Goal: Task Accomplishment & Management: Manage account settings

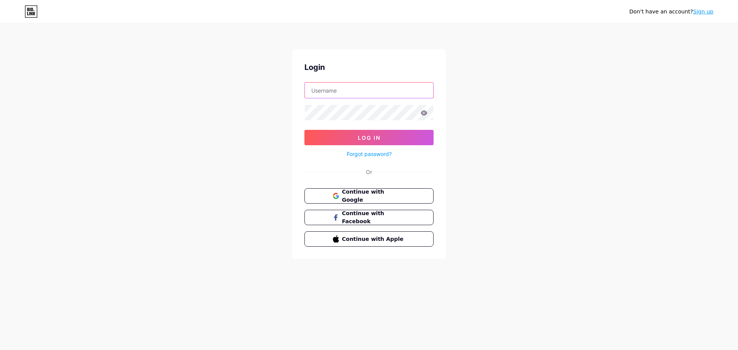
click at [378, 90] on input "text" at bounding box center [369, 90] width 128 height 15
type input "[PERSON_NAME][EMAIL_ADDRESS][DOMAIN_NAME]"
click at [304, 130] on button "Log In" at bounding box center [368, 137] width 129 height 15
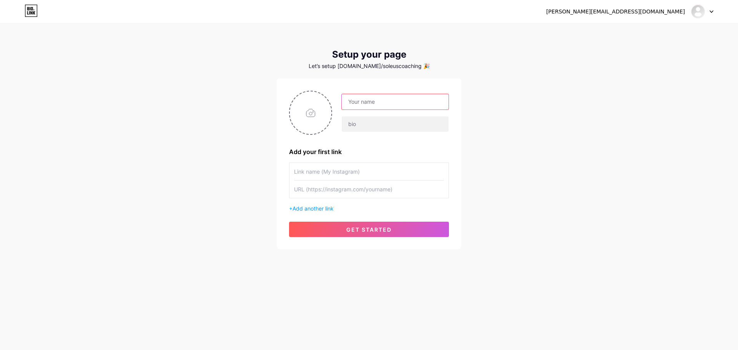
click at [390, 103] on input "text" at bounding box center [395, 101] width 107 height 15
type input "[PERSON_NAME]"
type input "[PERSON_NAME] lutaš u svijetu fitnessa? Javi mi se!"
click at [362, 169] on input "text" at bounding box center [369, 171] width 150 height 17
type input "Instagram"
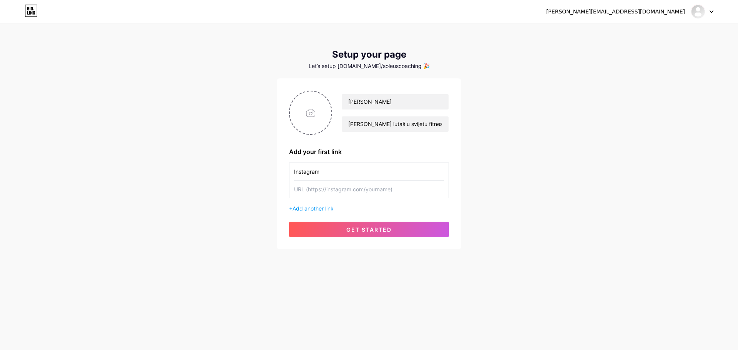
click at [325, 209] on span "Add another link" at bounding box center [312, 208] width 41 height 7
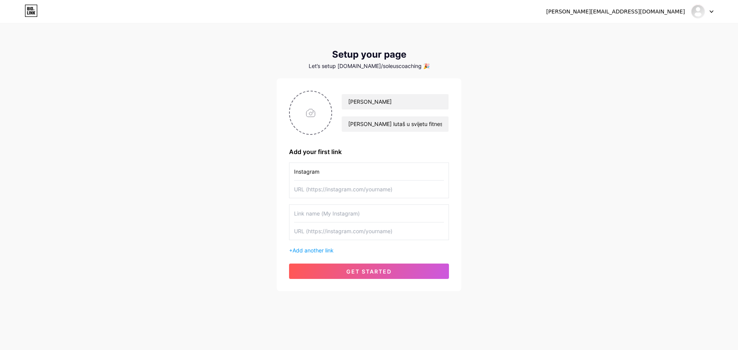
click at [329, 215] on input "text" at bounding box center [369, 213] width 150 height 17
type input "TikTok"
click at [350, 194] on input "text" at bounding box center [369, 189] width 150 height 17
paste input "[URL][DOMAIN_NAME][DOMAIN_NAME]"
type input "[URL][DOMAIN_NAME][DOMAIN_NAME]"
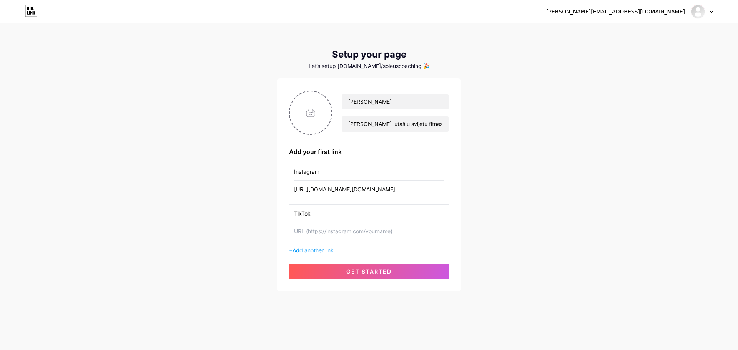
click at [374, 234] on input "text" at bounding box center [369, 230] width 150 height 17
paste input "[URL][DOMAIN_NAME]"
type input "[URL][DOMAIN_NAME]"
type input "C:\fakepath\70662927_156198538923920_2911521994319731843_n.jpg"
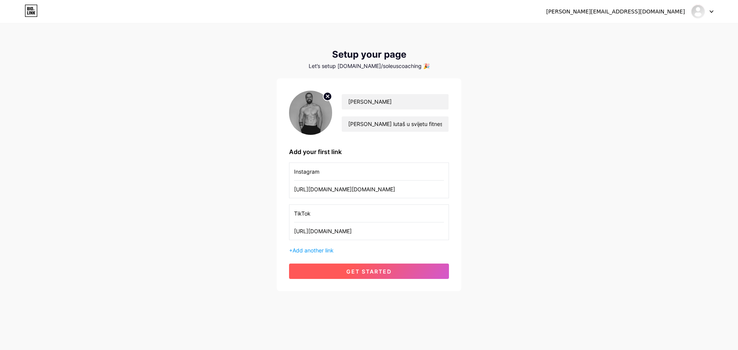
click at [379, 271] on span "get started" at bounding box center [368, 271] width 45 height 7
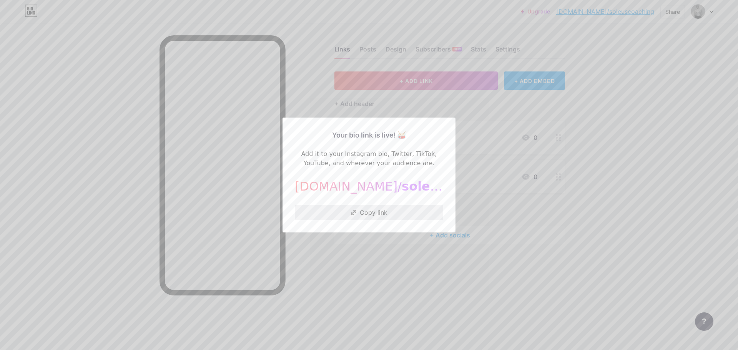
click at [370, 211] on button "Copy link" at bounding box center [369, 212] width 148 height 15
click at [521, 137] on div at bounding box center [369, 175] width 738 height 350
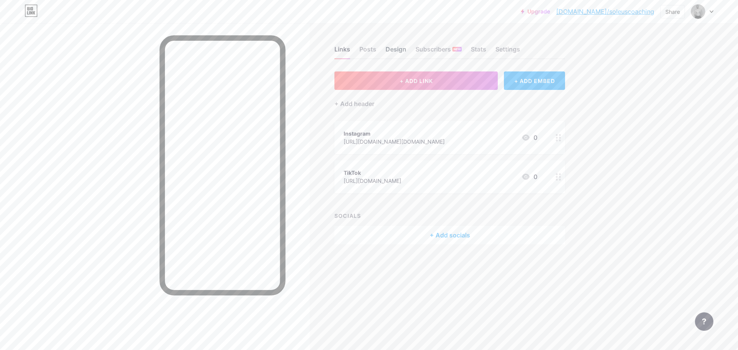
click at [396, 49] on div "Design" at bounding box center [395, 52] width 21 height 14
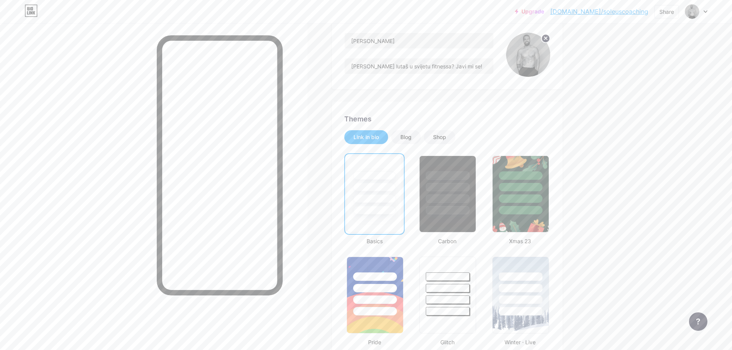
scroll to position [154, 0]
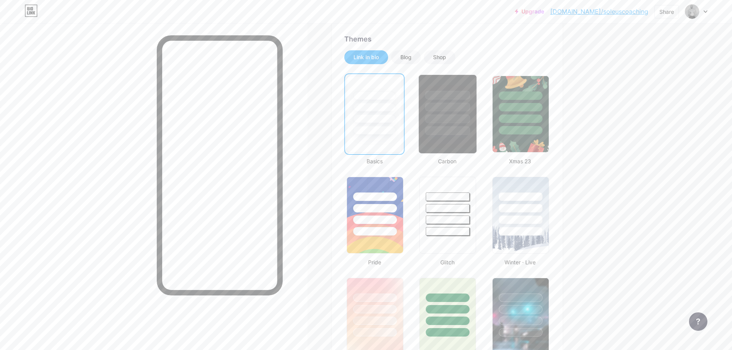
click at [444, 129] on div at bounding box center [447, 130] width 45 height 9
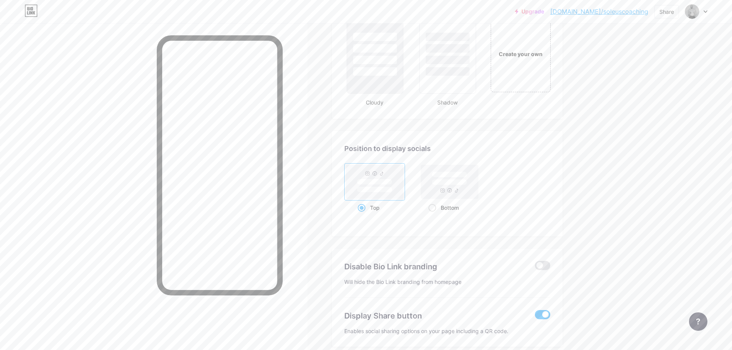
scroll to position [918, 0]
click at [435, 209] on span at bounding box center [432, 210] width 8 height 8
click at [433, 216] on input "Bottom" at bounding box center [430, 218] width 5 height 5
radio input "true"
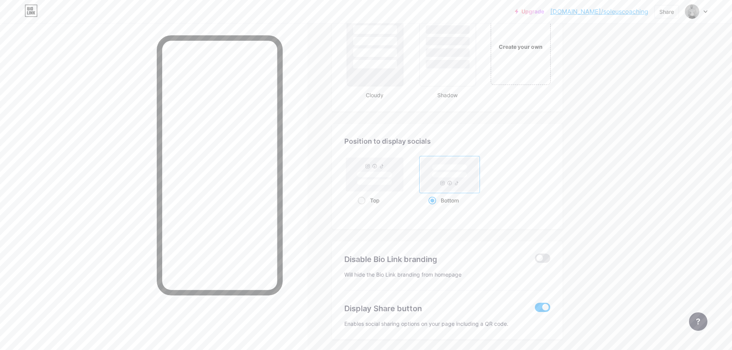
scroll to position [955, 0]
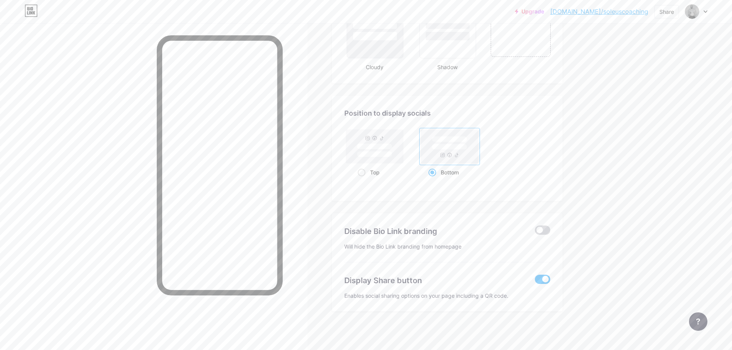
click at [546, 234] on span at bounding box center [542, 230] width 15 height 9
click at [535, 232] on input "checkbox" at bounding box center [535, 232] width 0 height 0
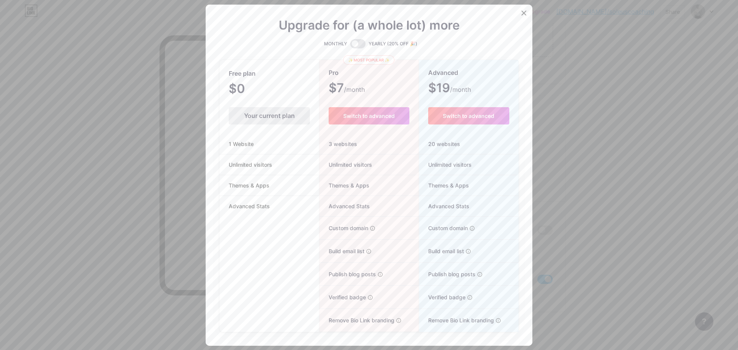
click at [611, 204] on div at bounding box center [369, 175] width 738 height 350
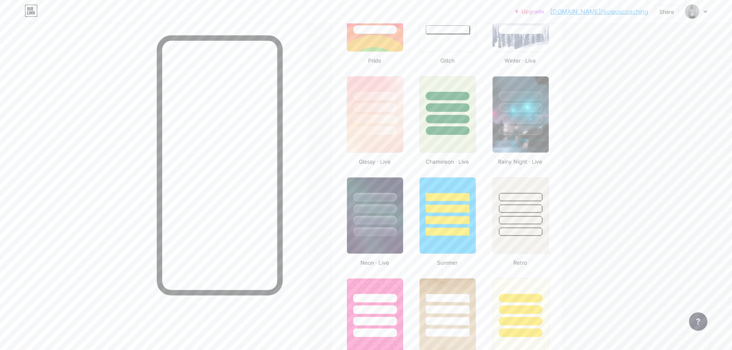
scroll to position [0, 0]
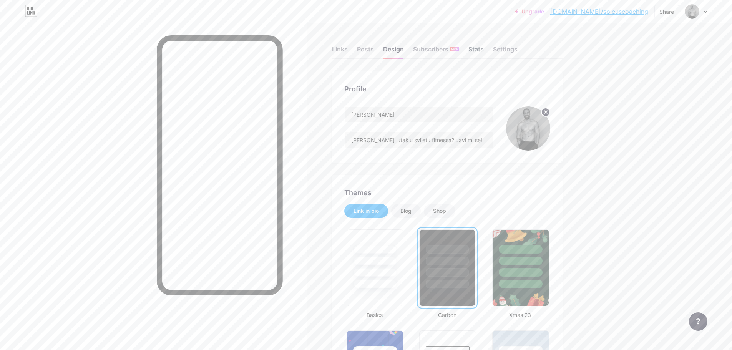
click at [484, 50] on div "Stats" at bounding box center [475, 52] width 15 height 14
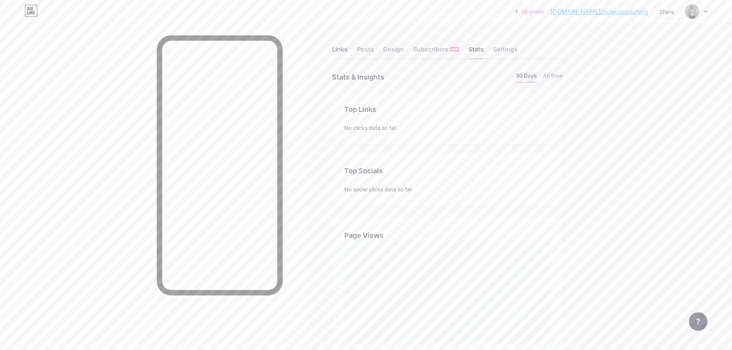
click at [342, 49] on div "Links" at bounding box center [340, 52] width 16 height 14
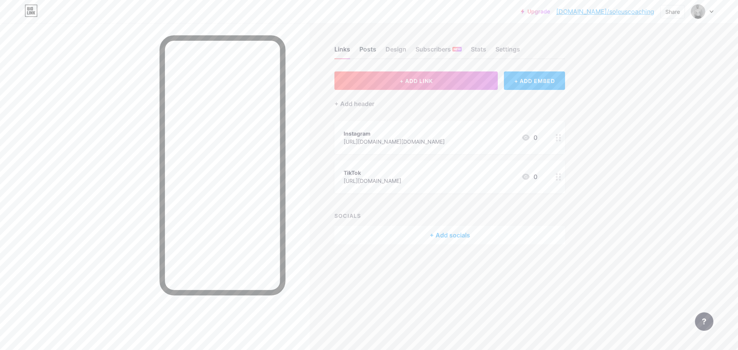
click at [372, 50] on div "Posts" at bounding box center [367, 52] width 17 height 14
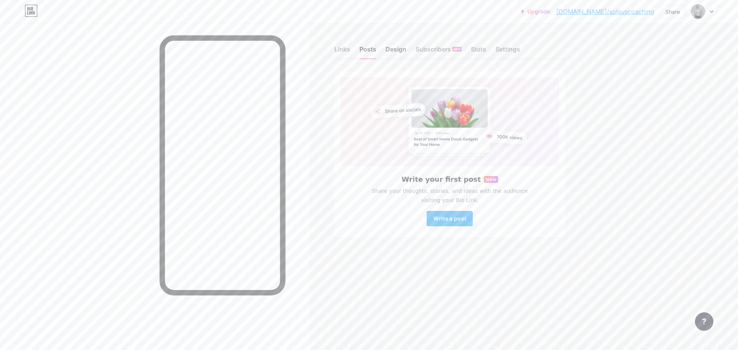
click at [394, 54] on div "Design" at bounding box center [395, 52] width 21 height 14
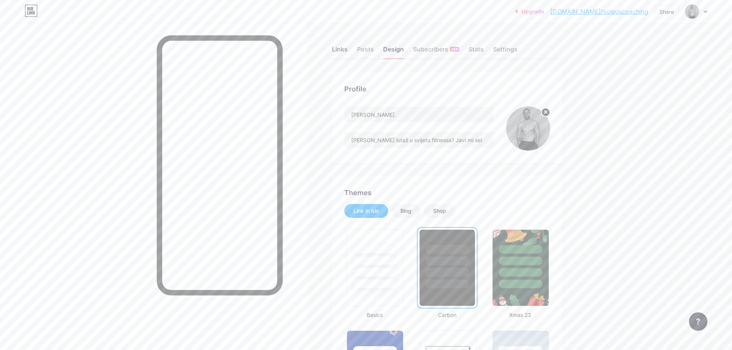
click at [345, 49] on div "Links" at bounding box center [340, 52] width 16 height 14
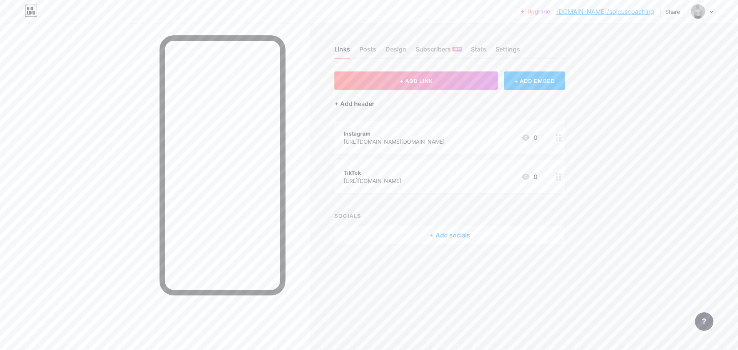
click at [363, 106] on div "+ Add header" at bounding box center [354, 103] width 40 height 9
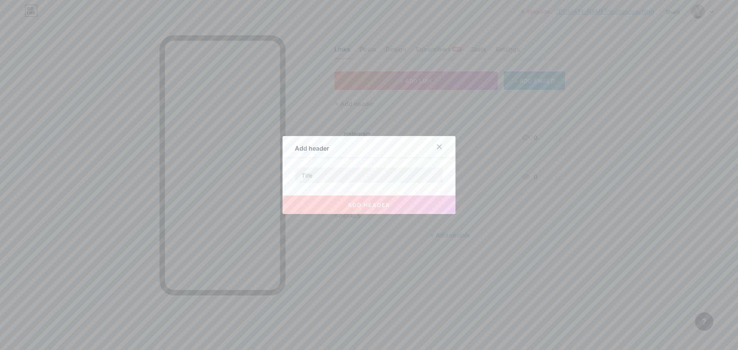
click at [608, 143] on div at bounding box center [369, 175] width 738 height 350
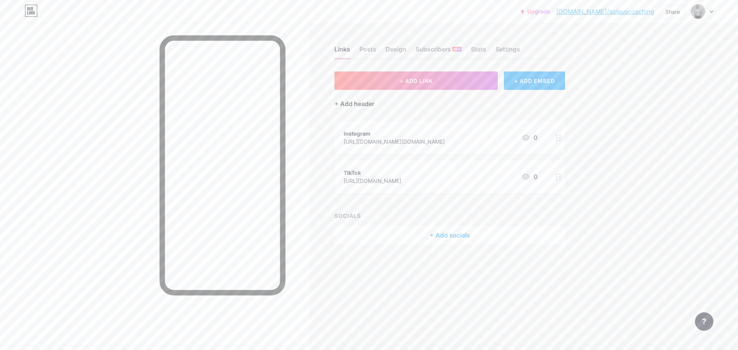
click at [361, 101] on div "+ Add header" at bounding box center [354, 103] width 40 height 9
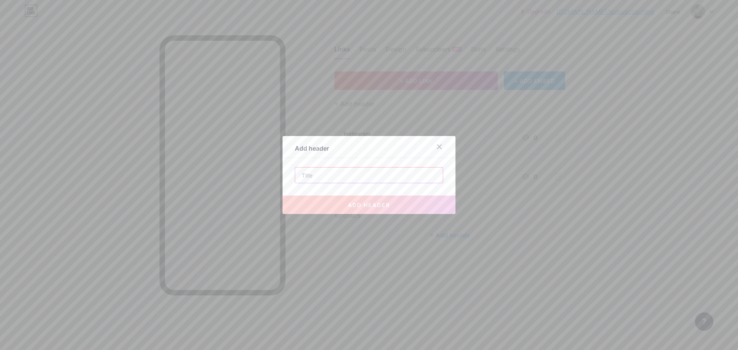
click at [380, 168] on input "text" at bounding box center [369, 175] width 148 height 15
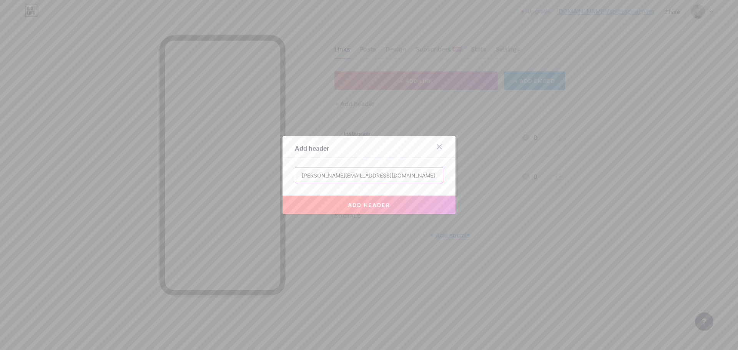
type input "[PERSON_NAME][EMAIL_ADDRESS][DOMAIN_NAME]"
click at [372, 203] on span "add header" at bounding box center [369, 205] width 42 height 7
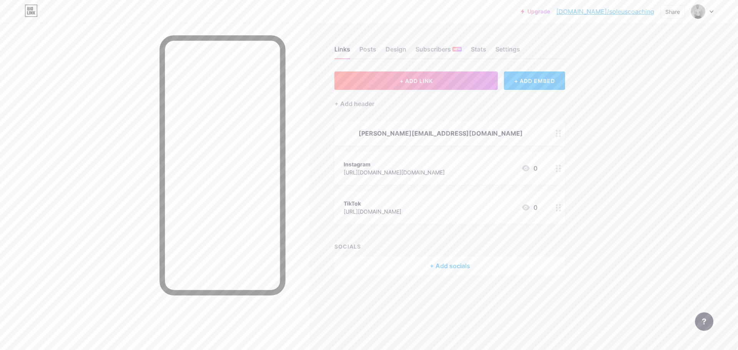
click at [559, 133] on icon at bounding box center [558, 133] width 5 height 7
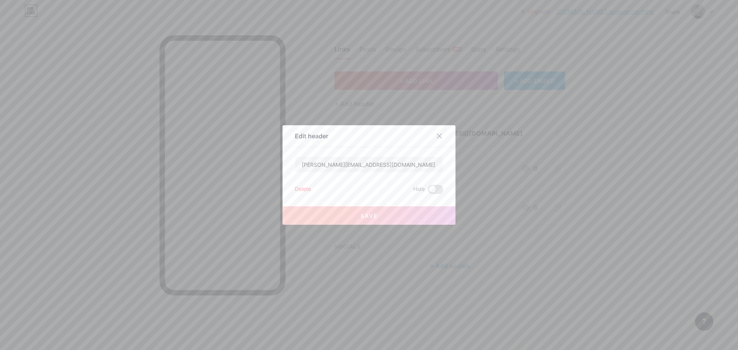
click at [300, 188] on div "Delete" at bounding box center [303, 189] width 16 height 9
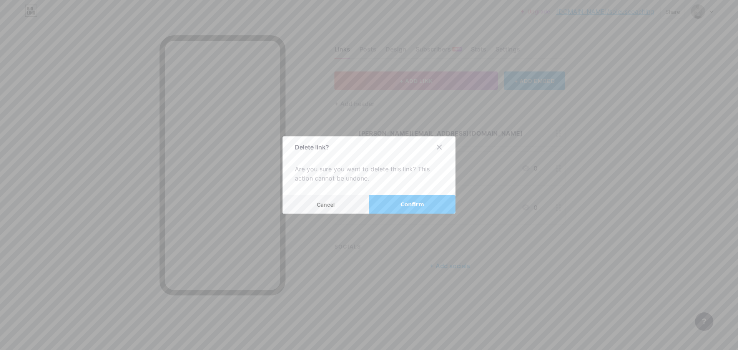
click at [393, 205] on button "Confirm" at bounding box center [412, 204] width 86 height 18
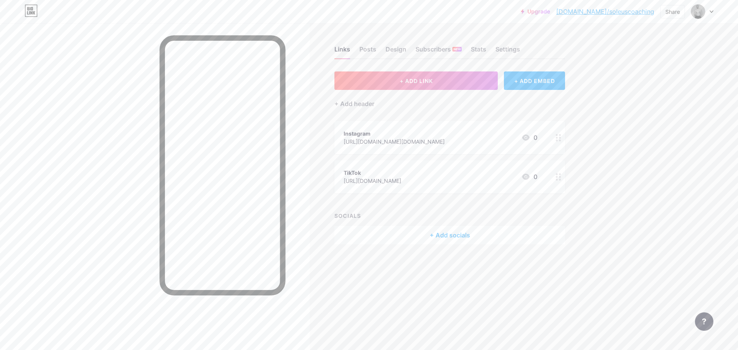
click at [441, 232] on div "+ Add socials" at bounding box center [449, 235] width 231 height 18
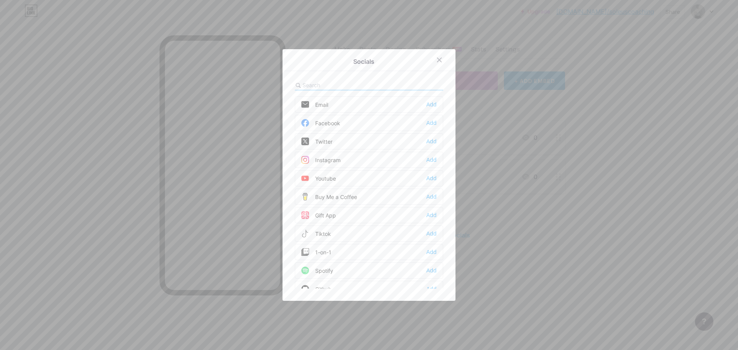
click at [330, 86] on input "text" at bounding box center [344, 85] width 85 height 8
type input "g"
click at [426, 102] on div "Add" at bounding box center [431, 105] width 10 height 8
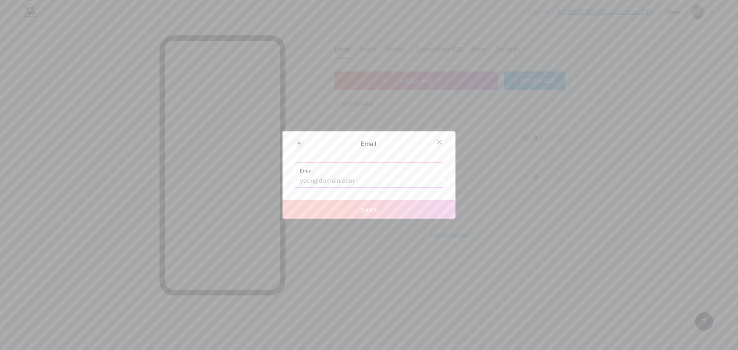
click at [376, 180] on input "text" at bounding box center [369, 180] width 138 height 13
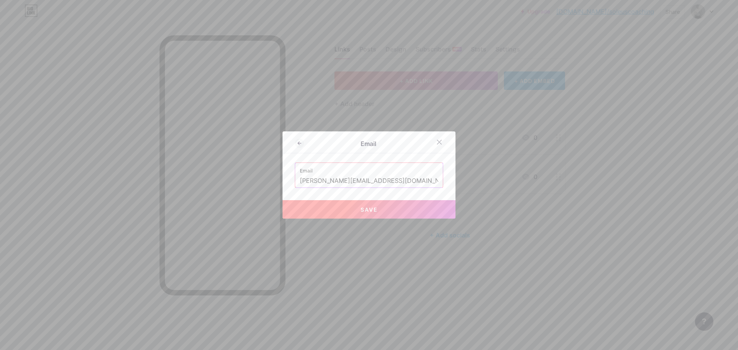
click at [377, 210] on button "Save" at bounding box center [368, 209] width 173 height 18
type input "mailto:[PERSON_NAME][EMAIL_ADDRESS][DOMAIN_NAME]"
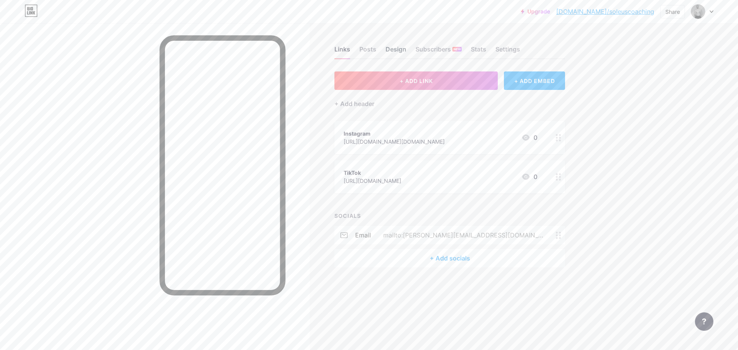
click at [394, 51] on div "Design" at bounding box center [395, 52] width 21 height 14
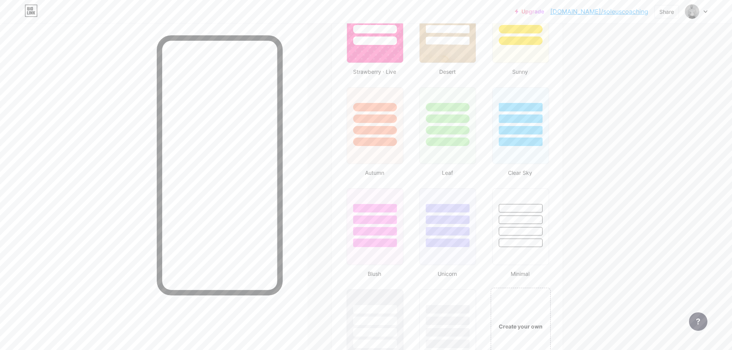
scroll to position [692, 0]
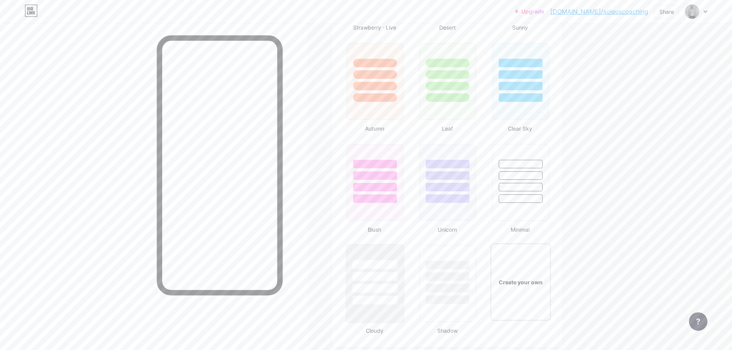
click at [385, 299] on div at bounding box center [374, 300] width 45 height 9
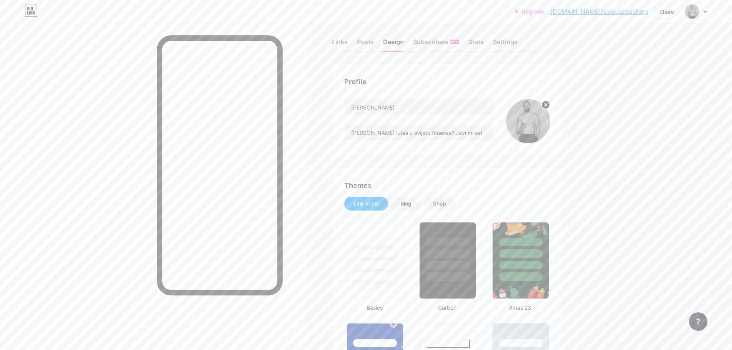
scroll to position [0, 0]
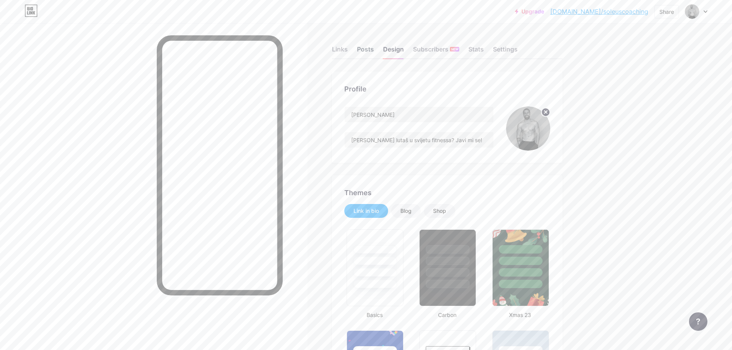
click at [372, 53] on div "Posts" at bounding box center [365, 52] width 17 height 14
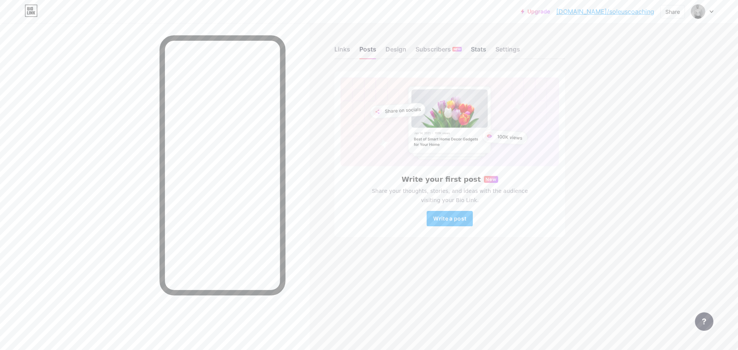
click at [475, 53] on div "Stats" at bounding box center [478, 52] width 15 height 14
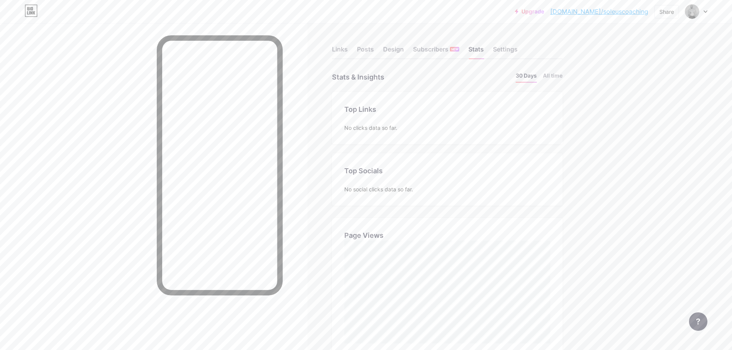
click at [544, 14] on link "Upgrade" at bounding box center [529, 11] width 29 height 6
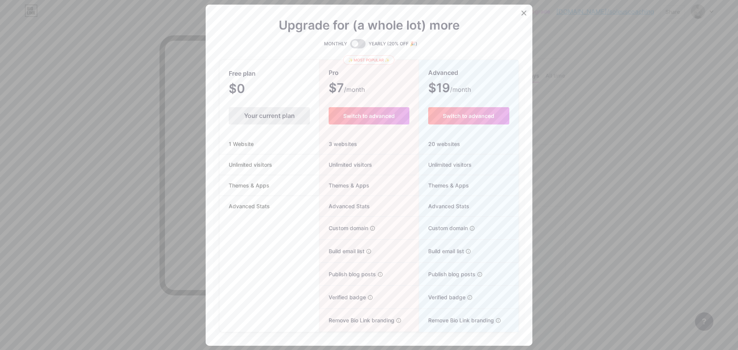
click at [360, 43] on span at bounding box center [357, 43] width 15 height 9
click at [350, 46] on input "checkbox" at bounding box center [350, 46] width 0 height 0
click at [355, 43] on span at bounding box center [357, 43] width 15 height 9
click at [350, 46] on input "checkbox" at bounding box center [350, 46] width 0 height 0
click at [574, 111] on div at bounding box center [369, 175] width 738 height 350
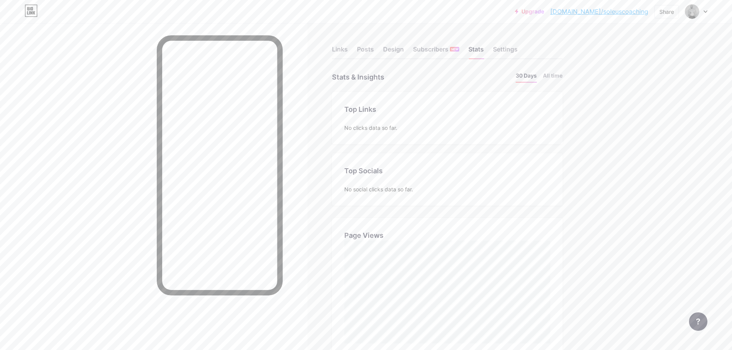
scroll to position [383906, 383524]
click at [426, 50] on div "Subscribers NEW" at bounding box center [436, 52] width 46 height 14
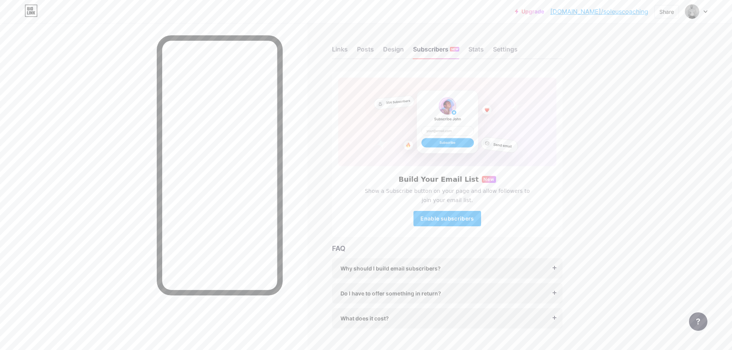
scroll to position [17, 0]
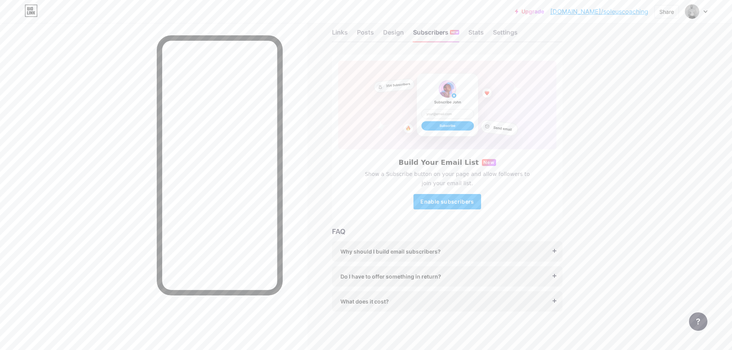
click at [557, 254] on div "Why should I build email subscribers? Email is the only reliable medium to buil…" at bounding box center [447, 251] width 231 height 20
click at [441, 250] on span "Why should I build email subscribers?" at bounding box center [390, 251] width 100 height 8
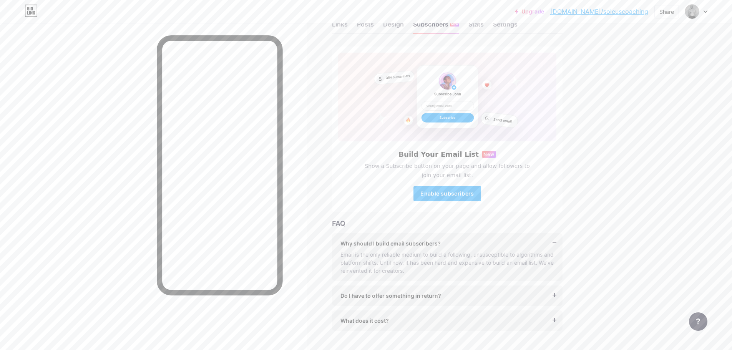
scroll to position [44, 0]
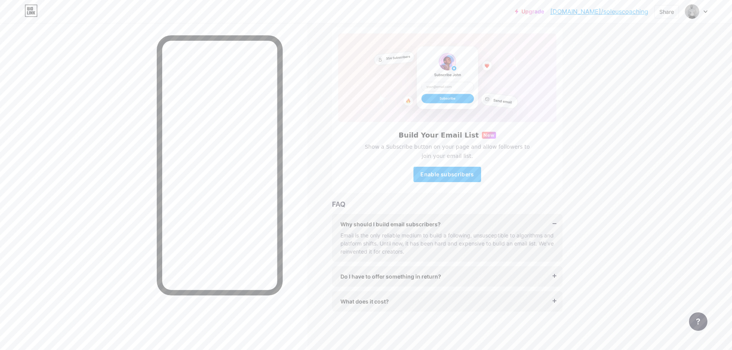
click at [422, 300] on div "What does it cost?" at bounding box center [447, 301] width 214 height 8
click at [420, 276] on span "Do I have to offer something in return?" at bounding box center [390, 276] width 101 height 8
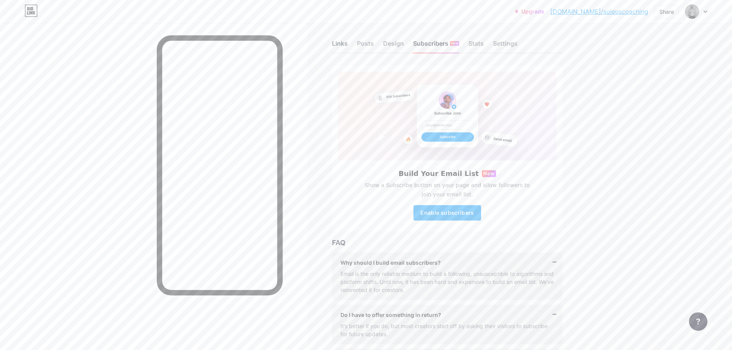
click at [342, 42] on div "Links" at bounding box center [340, 46] width 16 height 14
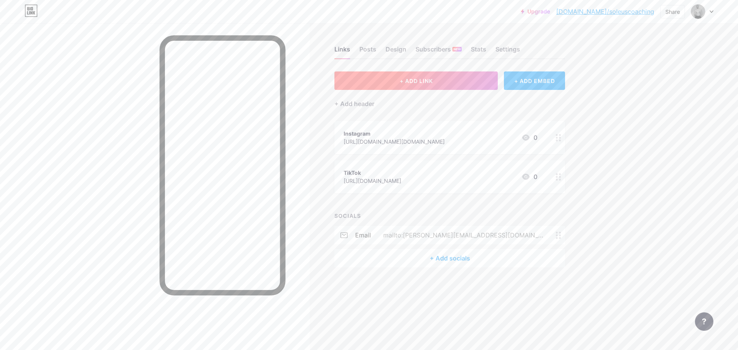
click at [440, 85] on button "+ ADD LINK" at bounding box center [415, 80] width 163 height 18
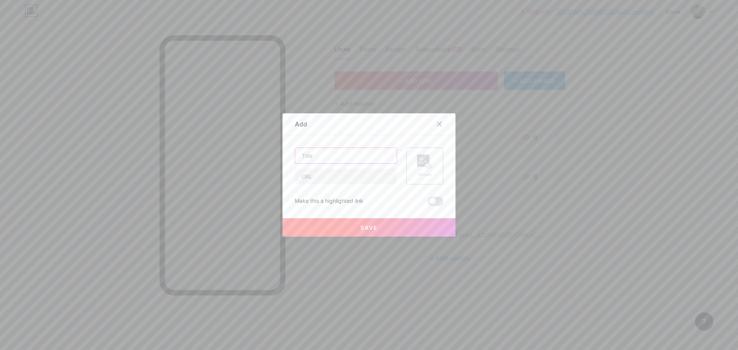
click at [345, 156] on input "text" at bounding box center [345, 155] width 101 height 15
type input "Mail"
click at [337, 178] on input "text" at bounding box center [345, 176] width 101 height 15
click at [341, 177] on input "[PERSON_NAME].hordov][DOMAIN_NAME]" at bounding box center [345, 176] width 101 height 15
type input "[PERSON_NAME][EMAIL_ADDRESS][DOMAIN_NAME]"
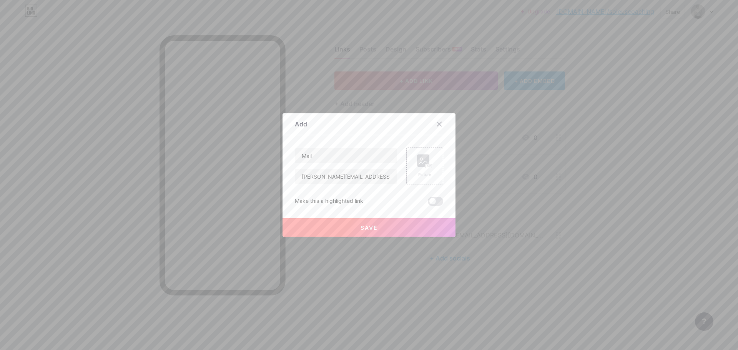
click at [375, 228] on button "Save" at bounding box center [368, 227] width 173 height 18
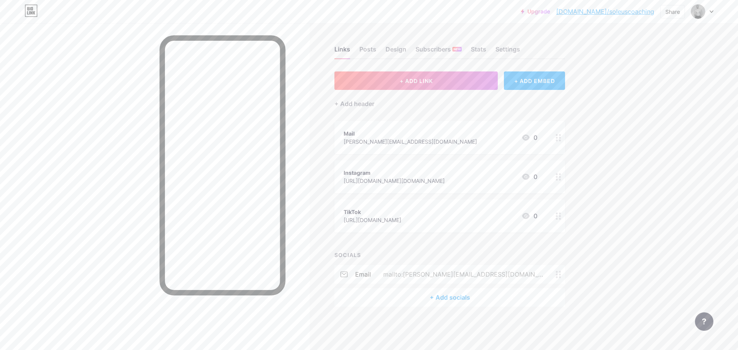
click at [478, 135] on div "Mail [PERSON_NAME][EMAIL_ADDRESS][DOMAIN_NAME] 0" at bounding box center [441, 138] width 194 height 18
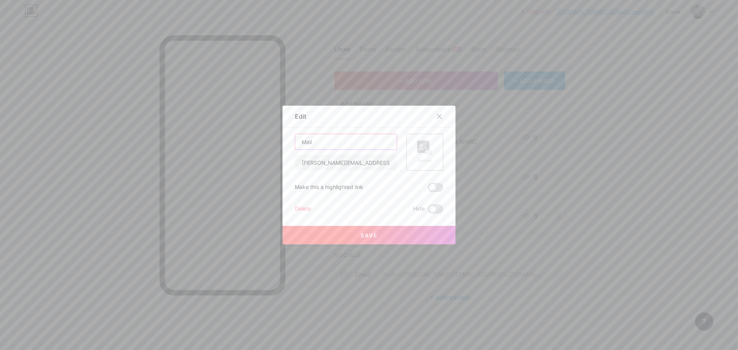
click at [355, 146] on input "Mail" at bounding box center [345, 141] width 101 height 15
drag, startPoint x: 367, startPoint y: 165, endPoint x: 312, endPoint y: 167, distance: 55.4
click at [312, 167] on input "[PERSON_NAME][EMAIL_ADDRESS][DOMAIN_NAME]" at bounding box center [345, 162] width 101 height 15
type input "d"
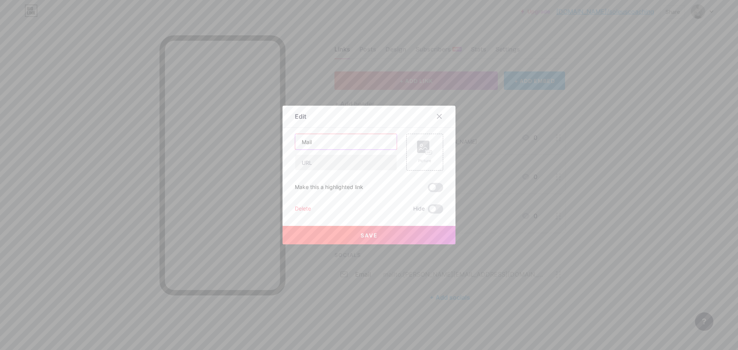
click at [352, 146] on input "Mail" at bounding box center [345, 141] width 101 height 15
type input "[PERSON_NAME][EMAIL_ADDRESS][DOMAIN_NAME]"
click at [356, 163] on input "text" at bounding box center [345, 162] width 101 height 15
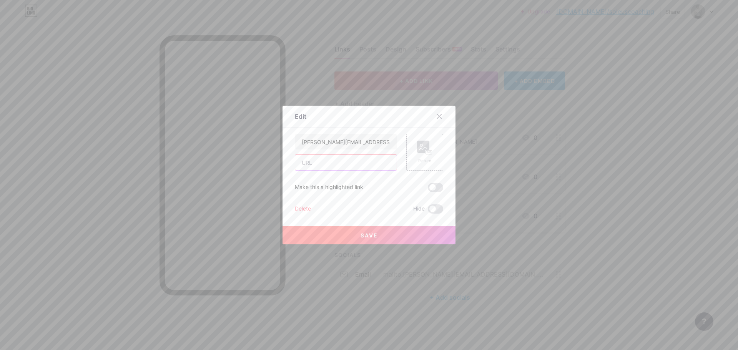
type input "[PERSON_NAME][EMAIL_ADDRESS][DOMAIN_NAME]"
click at [365, 237] on span "Save" at bounding box center [368, 235] width 17 height 7
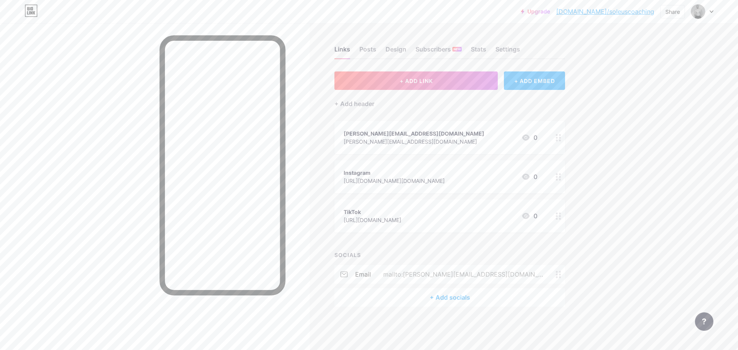
click at [543, 82] on div "+ ADD EMBED" at bounding box center [534, 80] width 61 height 18
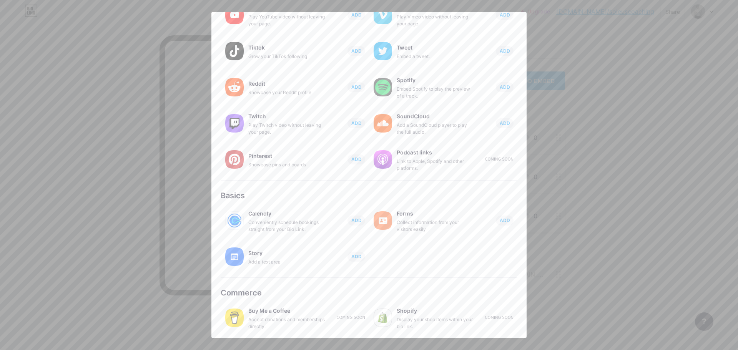
scroll to position [27, 0]
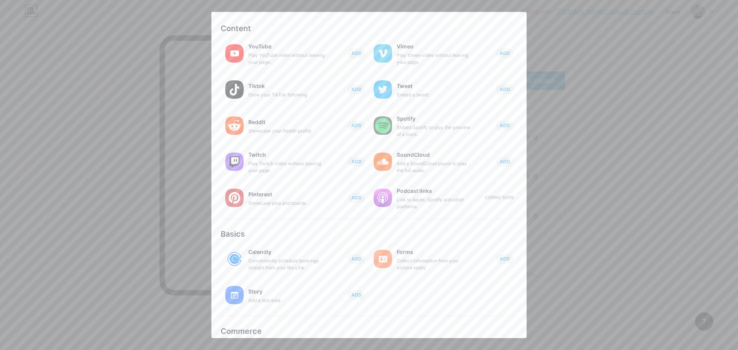
click at [622, 214] on div at bounding box center [369, 175] width 738 height 350
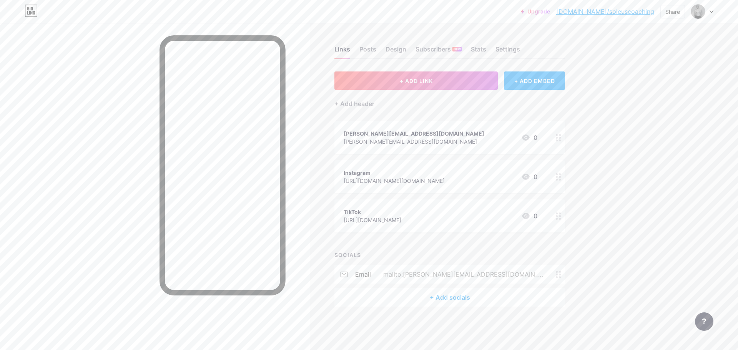
click at [539, 126] on div "[PERSON_NAME][EMAIL_ADDRESS][DOMAIN_NAME] [PERSON_NAME][EMAIL_ADDRESS][DOMAIN_N…" at bounding box center [449, 137] width 231 height 33
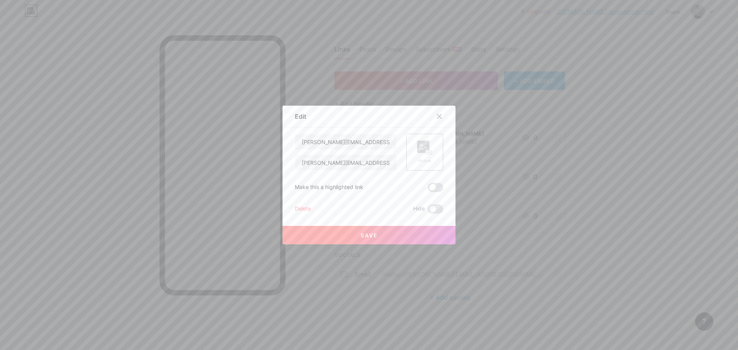
click at [300, 207] on div "Delete" at bounding box center [303, 208] width 16 height 9
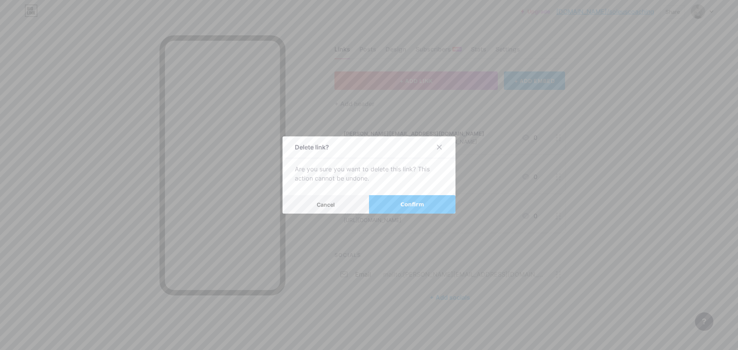
click at [391, 207] on button "Confirm" at bounding box center [412, 204] width 86 height 18
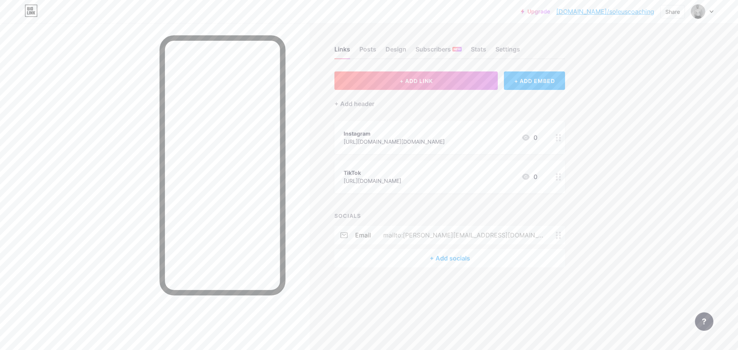
click at [472, 236] on div "mailto:[PERSON_NAME][EMAIL_ADDRESS][DOMAIN_NAME]" at bounding box center [463, 235] width 185 height 9
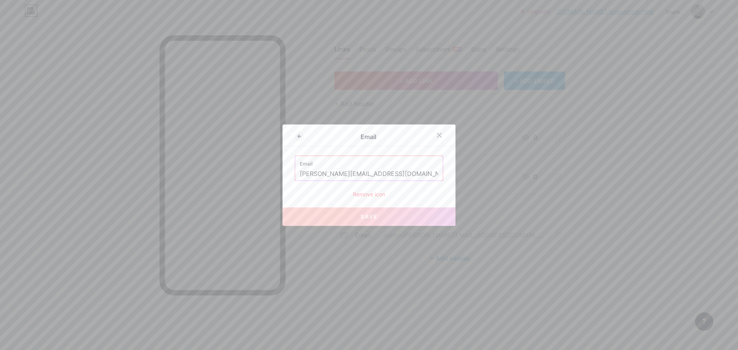
click at [533, 219] on div at bounding box center [369, 175] width 738 height 350
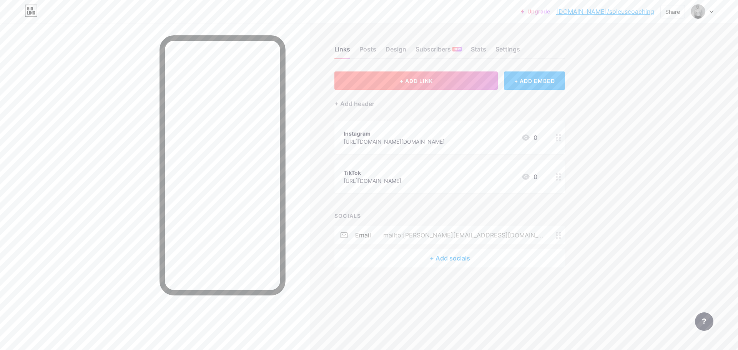
click at [431, 81] on span "+ ADD LINK" at bounding box center [416, 81] width 33 height 7
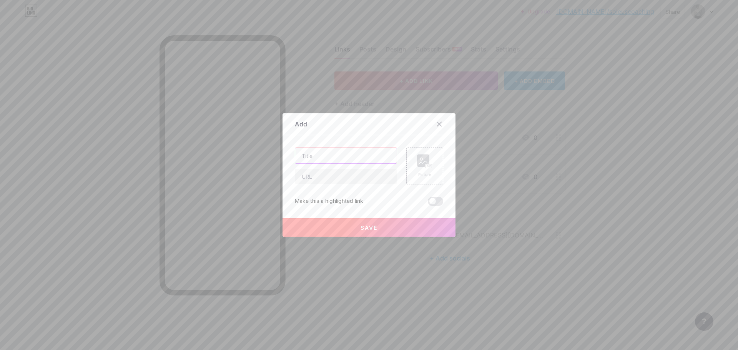
click at [324, 159] on input "text" at bounding box center [345, 155] width 101 height 15
type input "M"
type input "[PERSON_NAME][EMAIL_ADDRESS][DOMAIN_NAME]"
type input "mailto:"
click at [378, 230] on button "Save" at bounding box center [368, 227] width 173 height 18
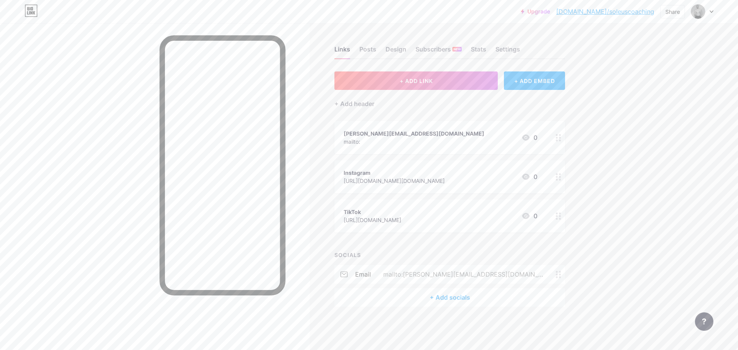
click at [559, 276] on icon at bounding box center [558, 274] width 5 height 7
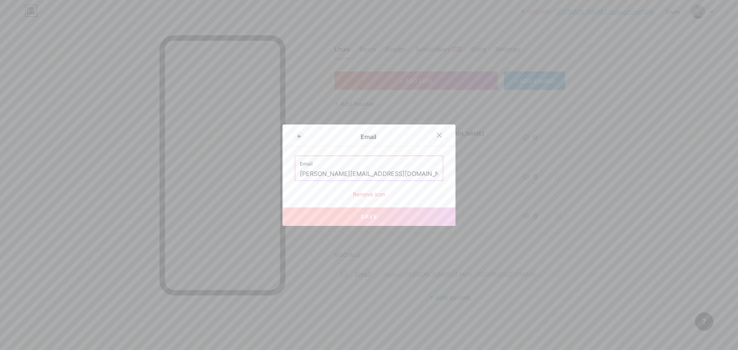
click at [367, 195] on div "Remove icon" at bounding box center [369, 194] width 148 height 8
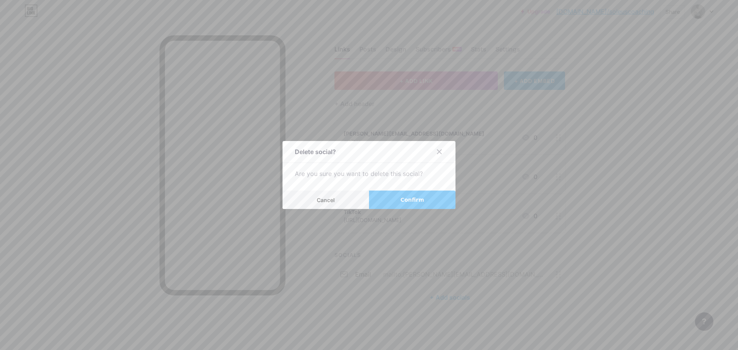
click at [382, 202] on button "Confirm" at bounding box center [412, 200] width 86 height 18
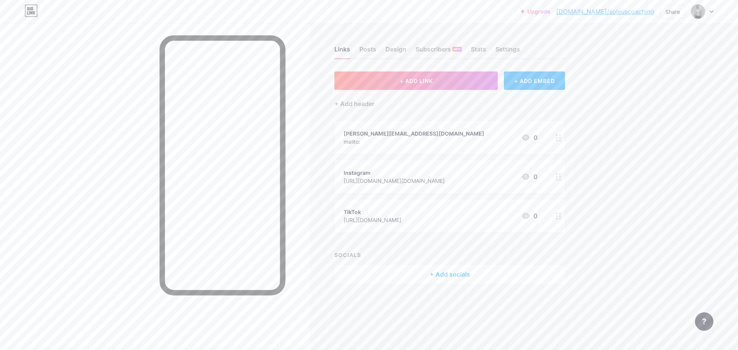
click at [555, 141] on div at bounding box center [558, 137] width 13 height 33
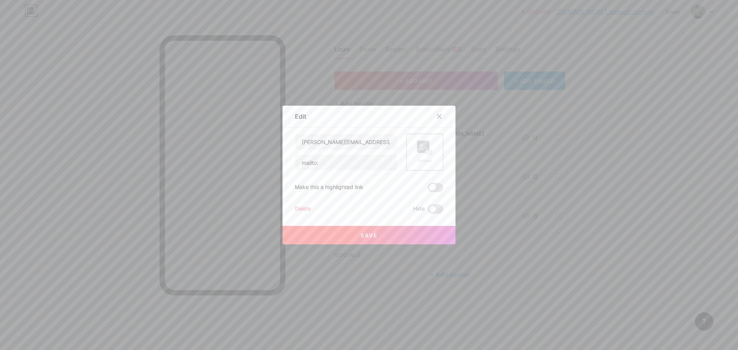
click at [298, 212] on div "Delete" at bounding box center [303, 208] width 16 height 9
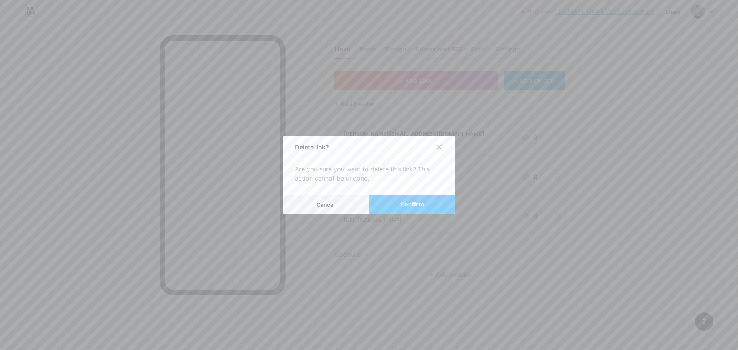
click at [390, 208] on button "Confirm" at bounding box center [412, 204] width 86 height 18
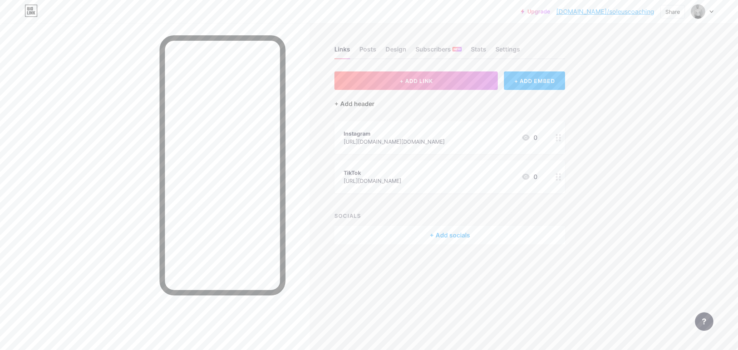
click at [368, 103] on div "+ Add header" at bounding box center [354, 103] width 40 height 9
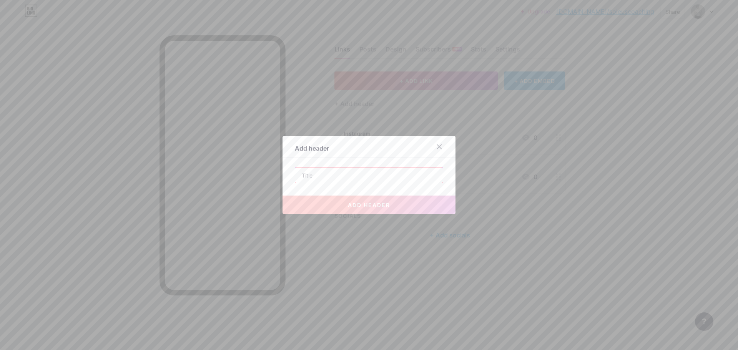
click at [349, 179] on input "text" at bounding box center [369, 175] width 148 height 15
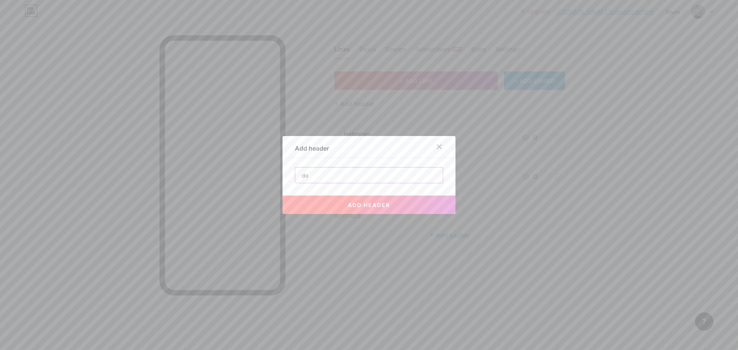
type input "[PERSON_NAME][EMAIL_ADDRESS][DOMAIN_NAME]"
click at [352, 202] on span "add header" at bounding box center [369, 205] width 42 height 7
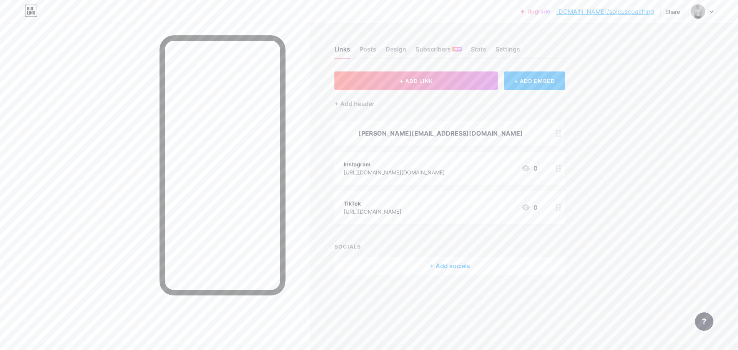
click at [453, 266] on div "+ Add socials" at bounding box center [449, 266] width 231 height 18
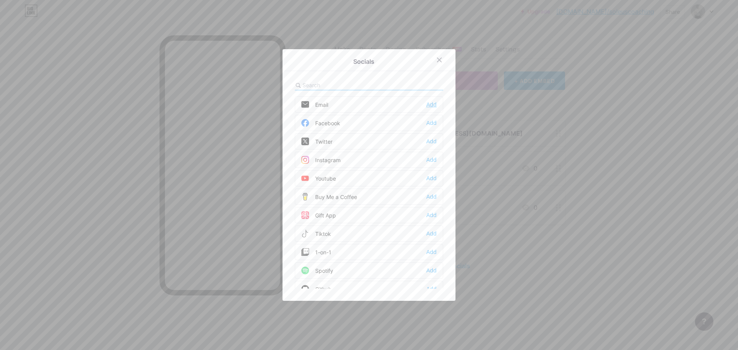
click at [427, 103] on div "Add" at bounding box center [431, 105] width 10 height 8
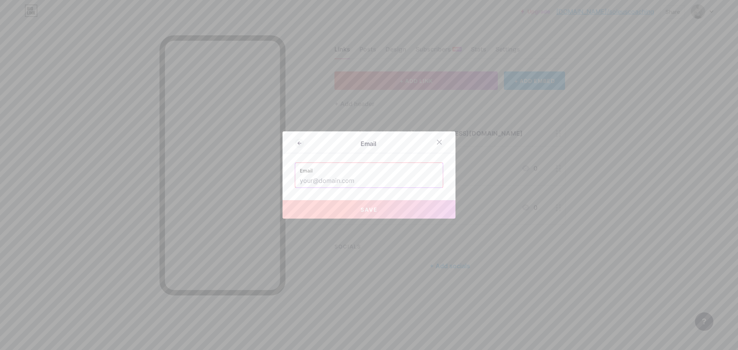
click at [346, 181] on input "text" at bounding box center [369, 180] width 138 height 13
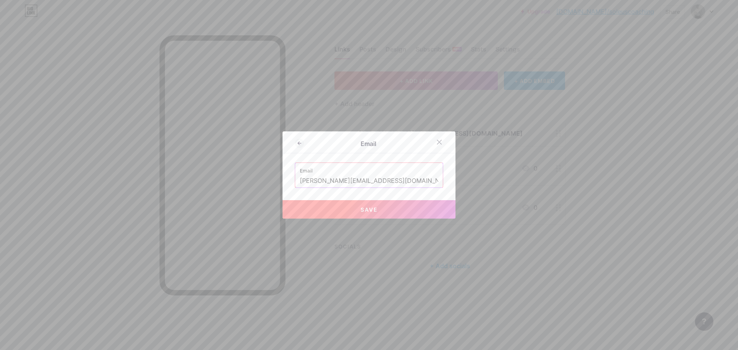
click at [362, 212] on span "Save" at bounding box center [368, 209] width 17 height 7
type input "mailto:[PERSON_NAME][EMAIL_ADDRESS][DOMAIN_NAME]"
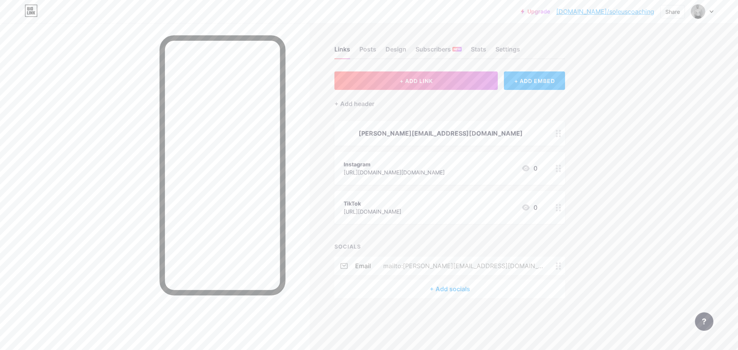
click at [643, 154] on div "Upgrade [DOMAIN_NAME]/soleus... [DOMAIN_NAME]/soleuscoaching Share Switch accou…" at bounding box center [369, 175] width 738 height 350
click at [437, 81] on button "+ ADD LINK" at bounding box center [415, 80] width 163 height 18
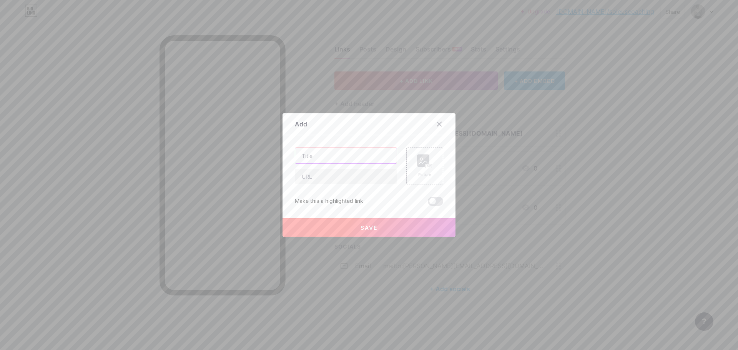
click at [325, 157] on input "text" at bounding box center [345, 155] width 101 height 15
type input "[PERSON_NAME][EMAIL_ADDRESS][DOMAIN_NAME]"
click at [329, 180] on input "text" at bounding box center [345, 176] width 101 height 15
type input "mailto:[PERSON_NAME][EMAIL_ADDRESS][DOMAIN_NAME]"
click at [431, 201] on span at bounding box center [435, 201] width 15 height 9
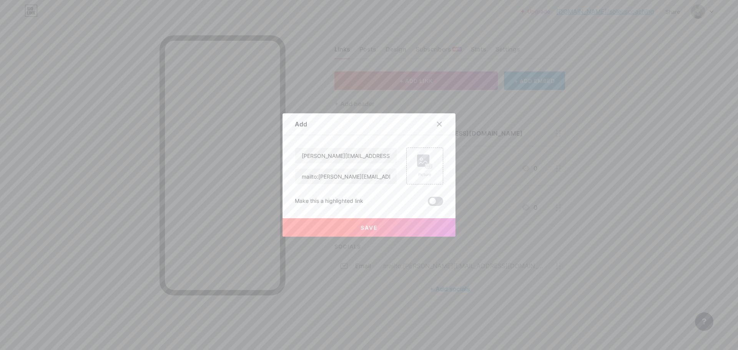
click at [428, 203] on input "checkbox" at bounding box center [428, 203] width 0 height 0
click at [366, 224] on span "Save" at bounding box center [368, 227] width 17 height 7
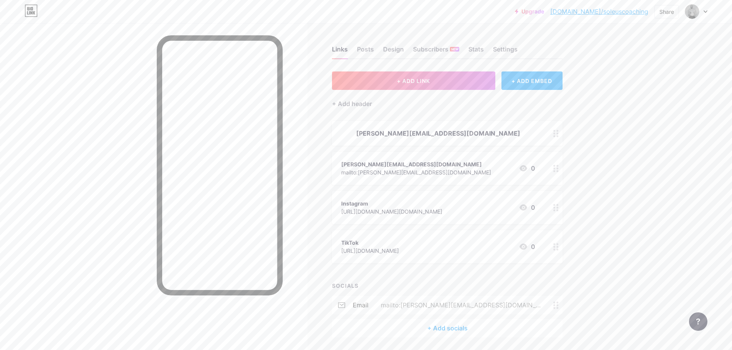
click at [559, 137] on div at bounding box center [555, 133] width 13 height 25
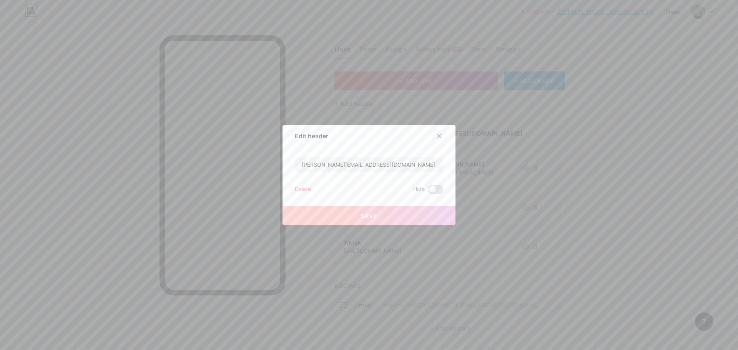
click at [303, 188] on div "Delete" at bounding box center [303, 189] width 16 height 9
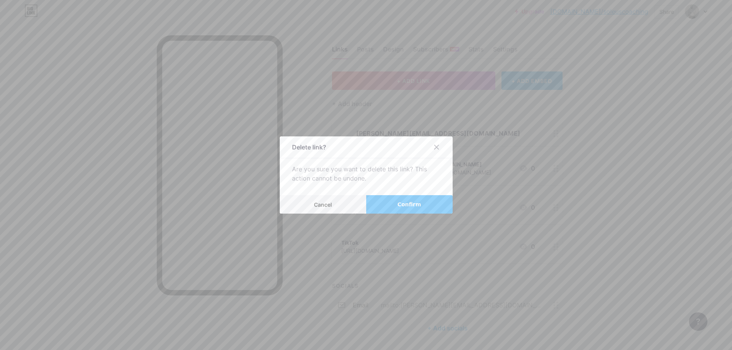
click at [391, 203] on button "Confirm" at bounding box center [409, 204] width 86 height 18
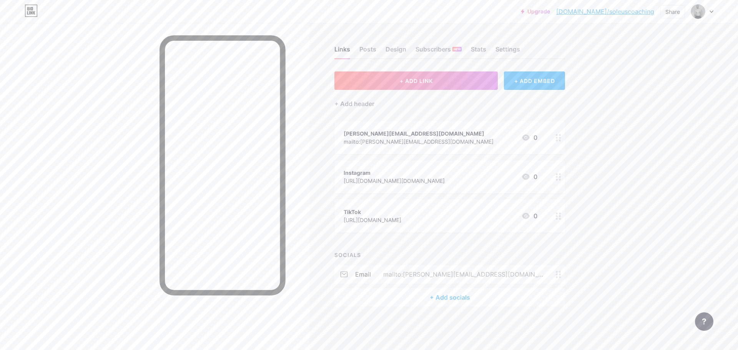
click at [558, 272] on circle at bounding box center [557, 272] width 2 height 2
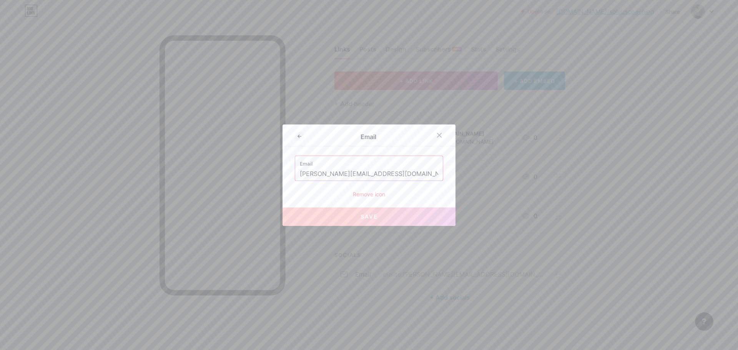
click at [364, 194] on div "Remove icon" at bounding box center [369, 194] width 148 height 8
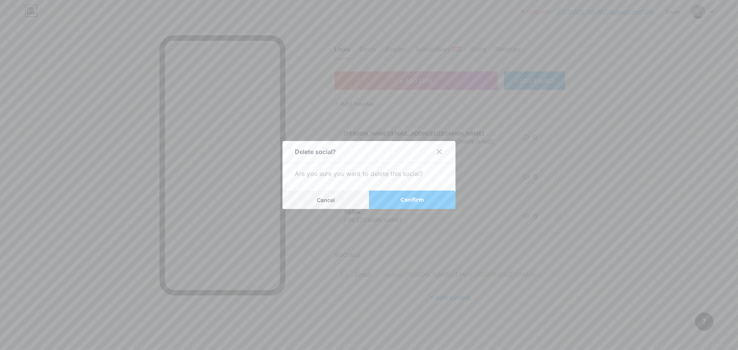
click at [388, 204] on button "Confirm" at bounding box center [412, 200] width 86 height 18
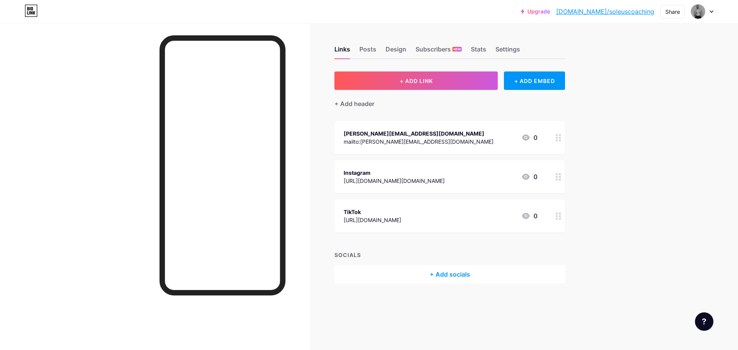
click at [445, 273] on div "+ Add socials" at bounding box center [449, 274] width 231 height 18
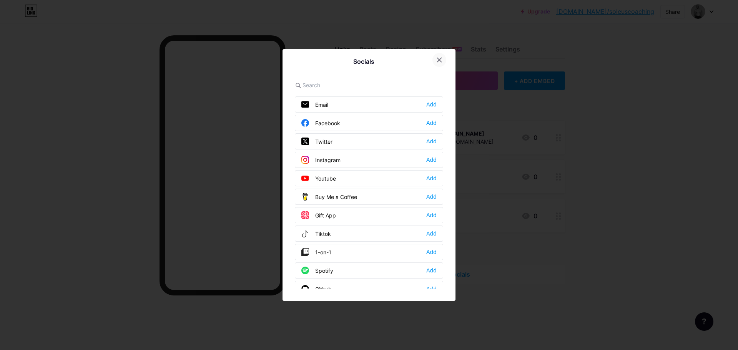
click at [437, 58] on icon at bounding box center [439, 60] width 6 height 6
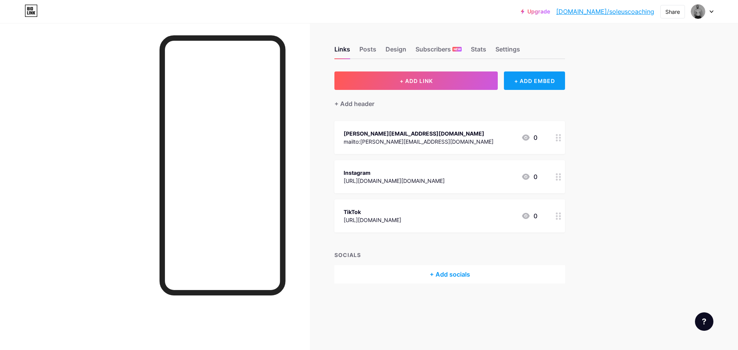
click at [523, 80] on div "+ ADD EMBED" at bounding box center [534, 80] width 61 height 18
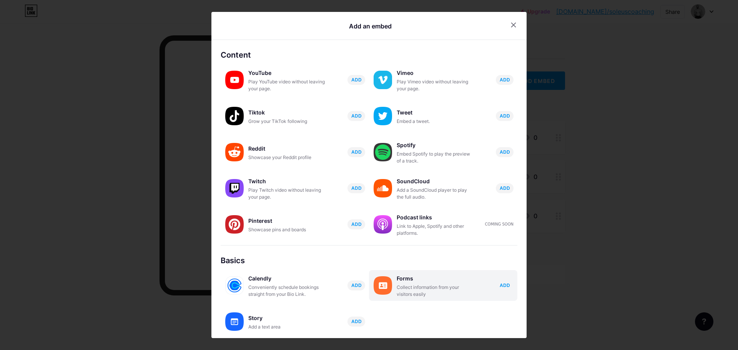
click at [500, 285] on span "ADD" at bounding box center [505, 285] width 10 height 7
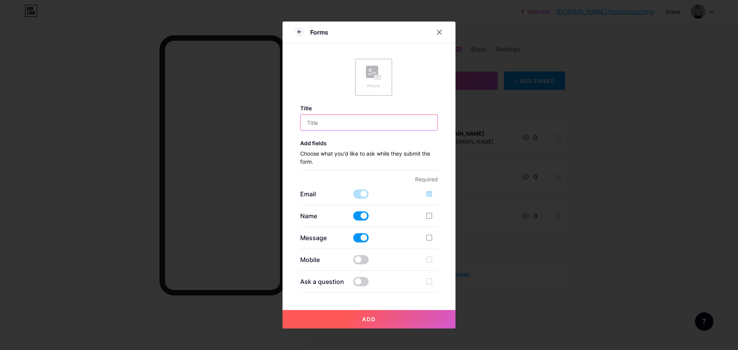
click at [365, 126] on input "text" at bounding box center [368, 122] width 137 height 15
type input "U"
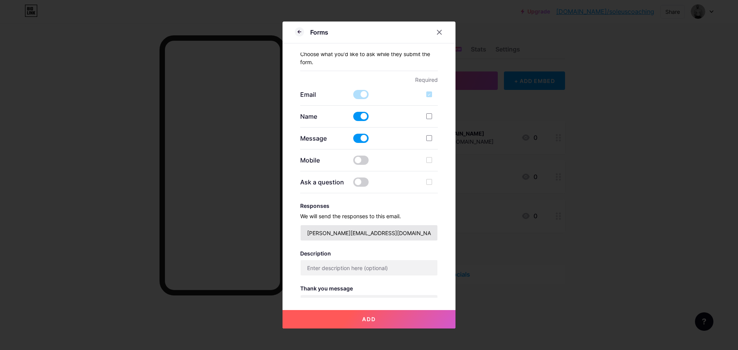
scroll to position [115, 0]
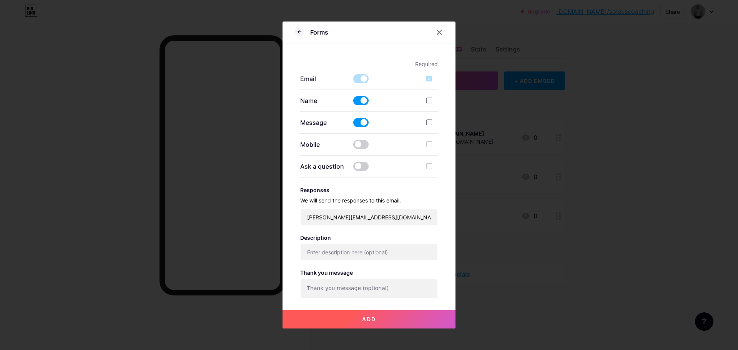
type input "Ispuni upitnik i krećemo!"
click at [397, 317] on button "Add" at bounding box center [368, 319] width 173 height 18
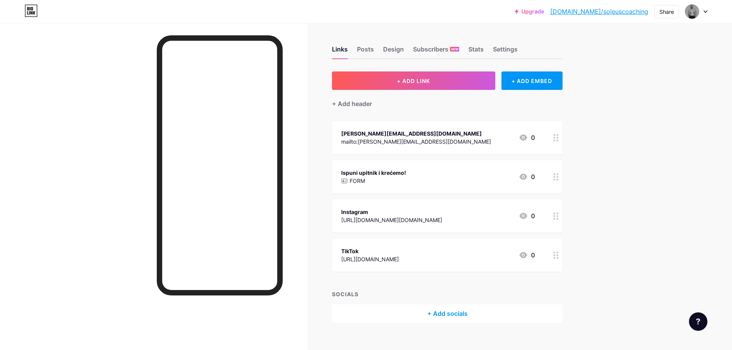
click at [463, 170] on div "Ispuni upitnik i krećemo! FORM 0" at bounding box center [438, 177] width 194 height 18
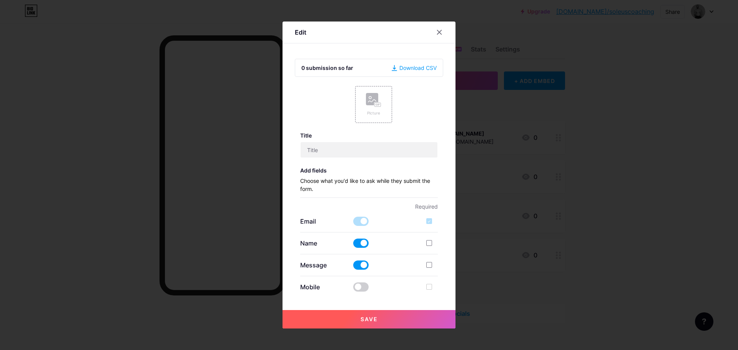
type input "Ispuni upitnik i krećemo!"
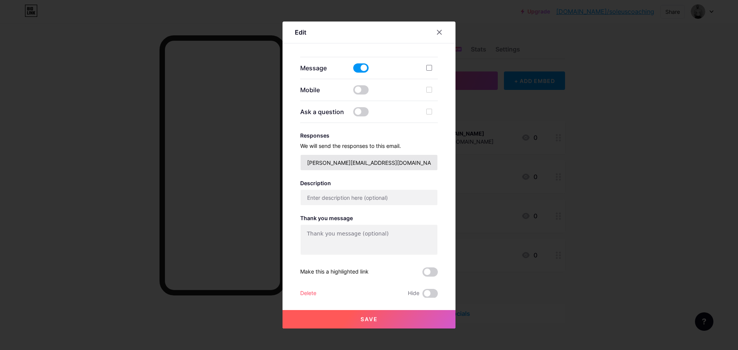
scroll to position [198, 0]
click at [312, 293] on div "Delete" at bounding box center [308, 293] width 16 height 9
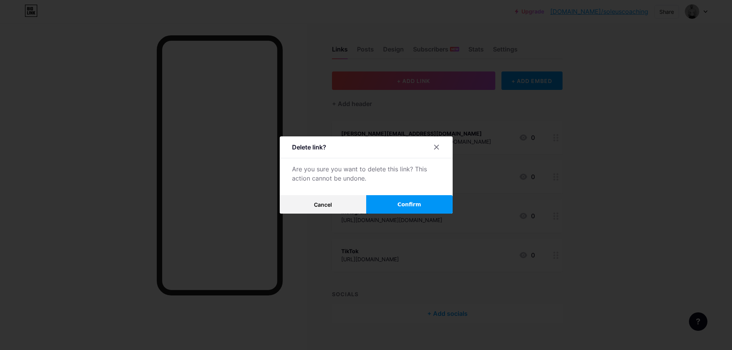
click at [391, 207] on button "Confirm" at bounding box center [409, 204] width 86 height 18
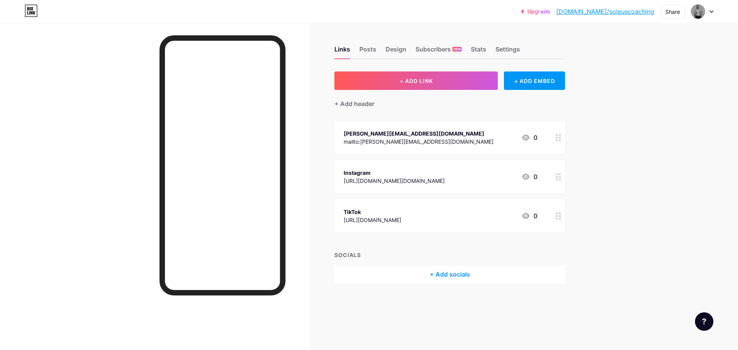
click at [457, 272] on div "+ Add socials" at bounding box center [449, 274] width 231 height 18
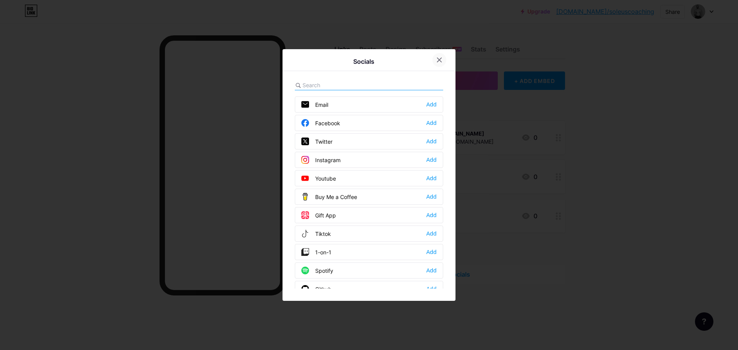
click at [438, 62] on icon at bounding box center [439, 60] width 6 height 6
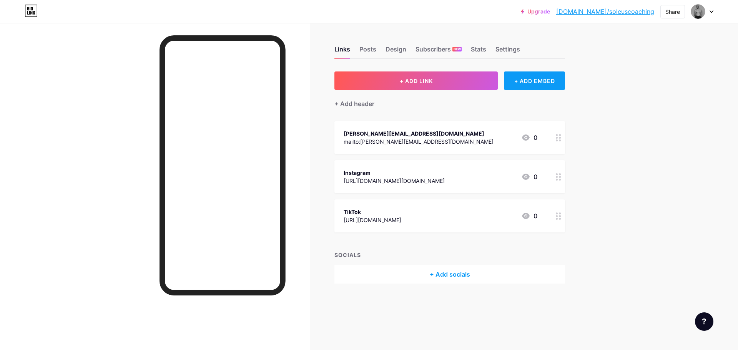
click at [540, 81] on div "+ ADD EMBED" at bounding box center [534, 80] width 61 height 18
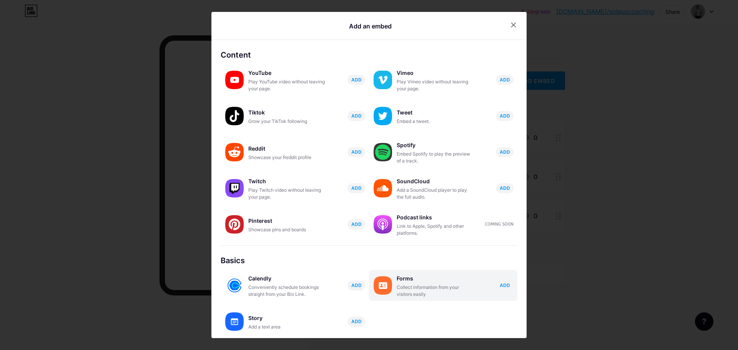
click at [472, 294] on div "Forms Collect information from your visitors easily ADD" at bounding box center [457, 285] width 121 height 25
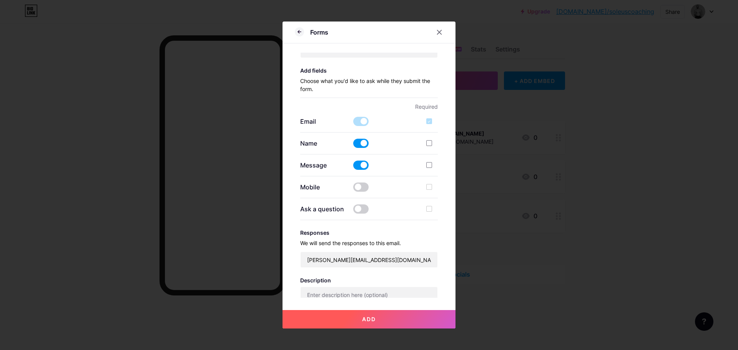
scroll to position [77, 0]
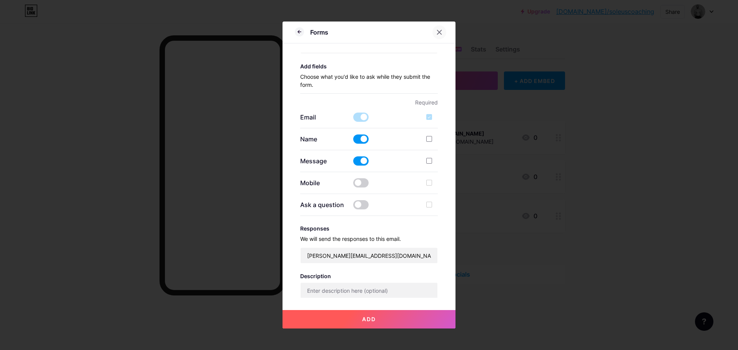
click at [436, 33] on icon at bounding box center [439, 32] width 6 height 6
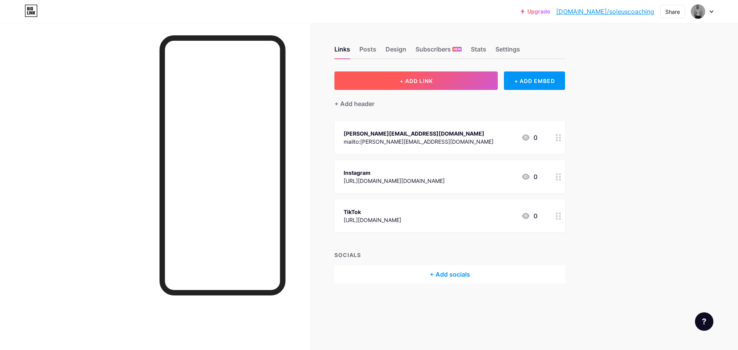
click at [427, 80] on span "+ ADD LINK" at bounding box center [416, 81] width 33 height 7
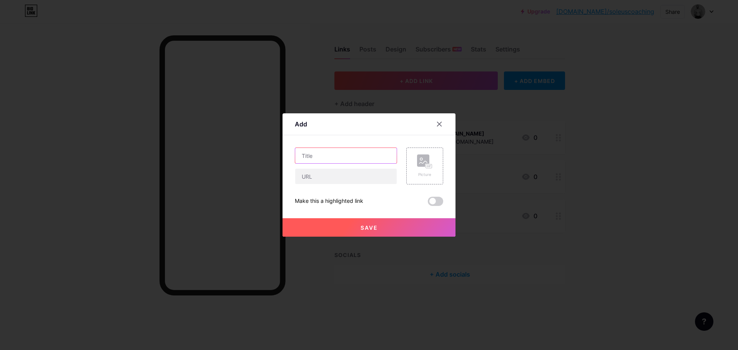
click at [351, 154] on input "text" at bounding box center [345, 155] width 101 height 15
type input "Upitnik za"
click at [437, 124] on icon at bounding box center [439, 124] width 4 height 4
